Goal: Transaction & Acquisition: Subscribe to service/newsletter

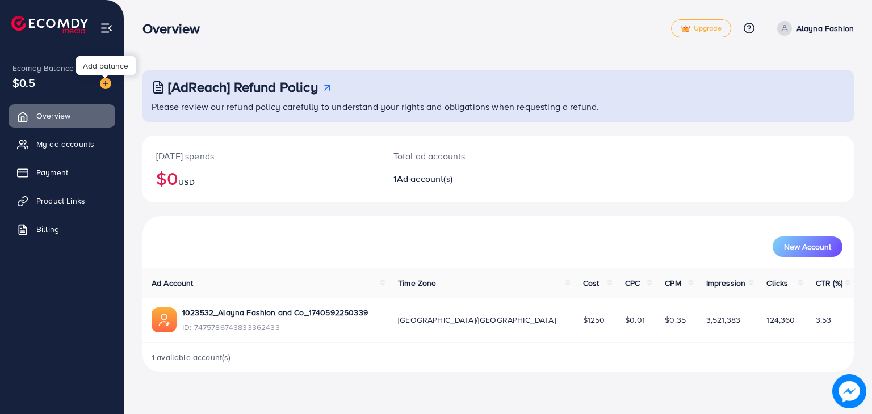
click at [102, 87] on img at bounding box center [105, 83] width 11 height 11
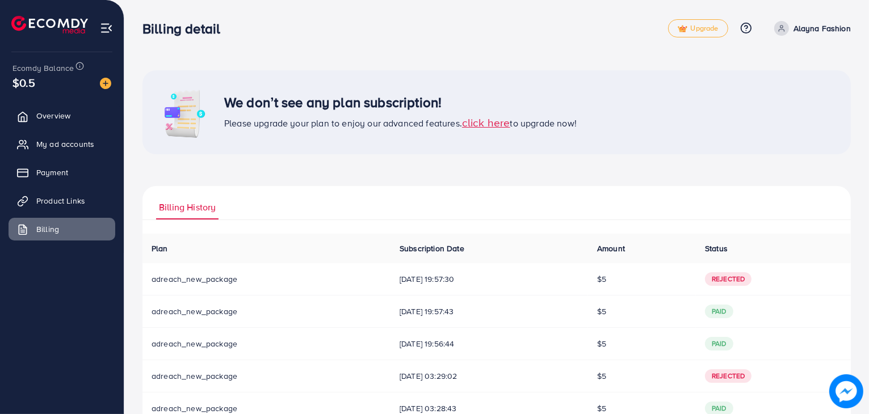
click at [445, 277] on span "11/08/2025, 19:57:30" at bounding box center [488, 279] width 179 height 11
click at [483, 123] on span "click here" at bounding box center [486, 122] width 48 height 15
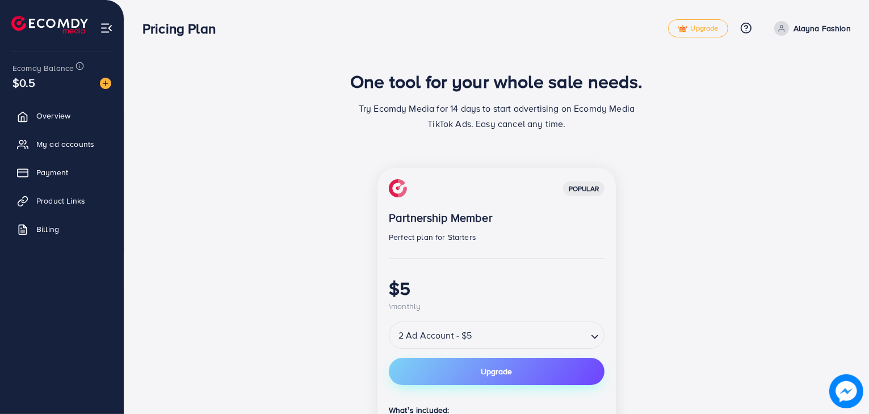
click at [515, 377] on button "Upgrade" at bounding box center [497, 371] width 216 height 27
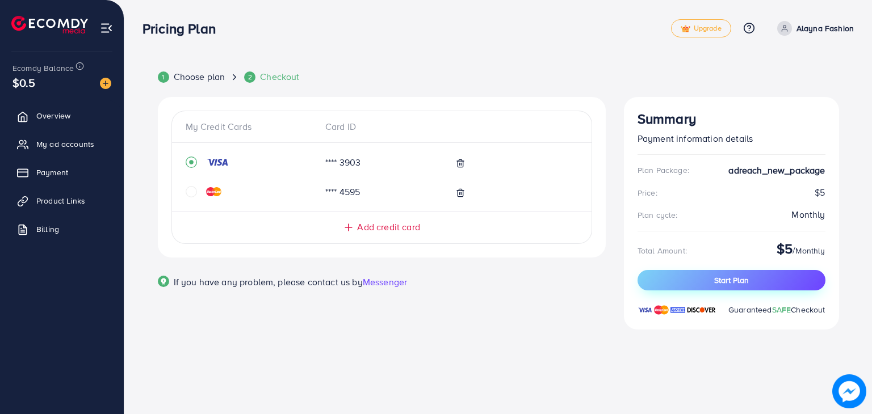
click at [703, 279] on button "Start Plan" at bounding box center [731, 280] width 188 height 20
